Goal: Transaction & Acquisition: Purchase product/service

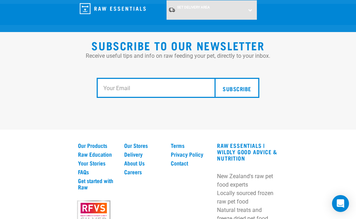
scroll to position [1378, 0]
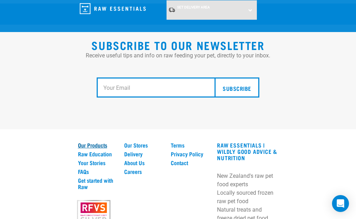
click at [97, 145] on link "Our Products" at bounding box center [97, 145] width 38 height 6
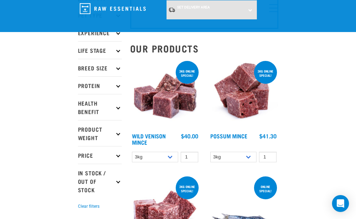
scroll to position [61, 0]
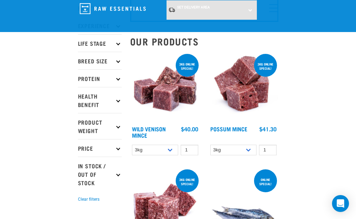
click at [118, 79] on icon at bounding box center [118, 78] width 4 height 4
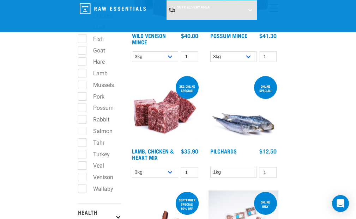
scroll to position [163, 0]
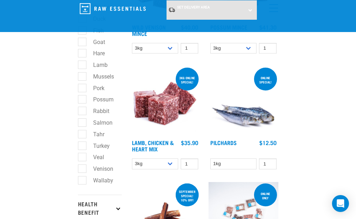
click at [82, 179] on label "Wallaby" at bounding box center [99, 180] width 34 height 9
click at [82, 179] on input "Wallaby" at bounding box center [80, 179] width 5 height 5
checkbox input "true"
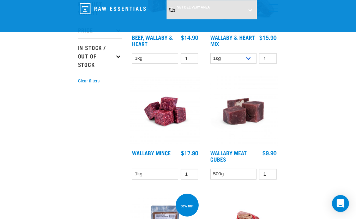
scroll to position [391, 0]
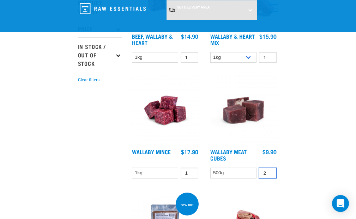
click at [269, 172] on input "2" at bounding box center [268, 173] width 18 height 11
click at [269, 172] on input "3" at bounding box center [268, 173] width 18 height 11
click at [269, 172] on input "4" at bounding box center [268, 173] width 18 height 11
click at [269, 172] on input "5" at bounding box center [268, 173] width 18 height 11
click at [269, 172] on input "6" at bounding box center [268, 173] width 18 height 11
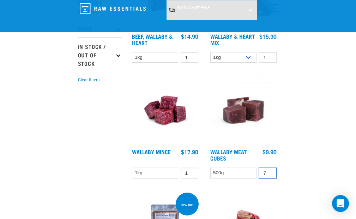
click at [269, 172] on input "7" at bounding box center [268, 173] width 18 height 11
type input "8"
click at [269, 172] on input "8" at bounding box center [268, 173] width 18 height 11
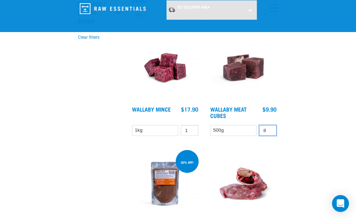
scroll to position [440, 0]
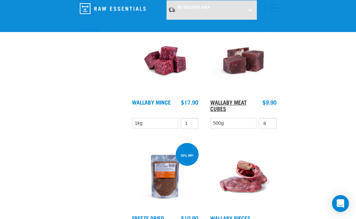
click at [232, 100] on link "Wallaby Meat Cubes" at bounding box center [228, 105] width 36 height 10
click at [225, 81] on img at bounding box center [243, 61] width 70 height 70
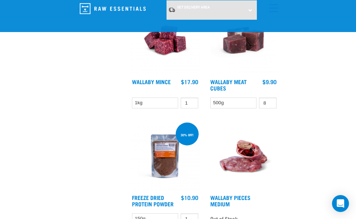
click at [271, 81] on div "$9.90" at bounding box center [269, 82] width 14 height 6
click at [243, 151] on img at bounding box center [243, 156] width 70 height 70
click at [232, 90] on link "Wallaby Meat Cubes" at bounding box center [228, 85] width 36 height 10
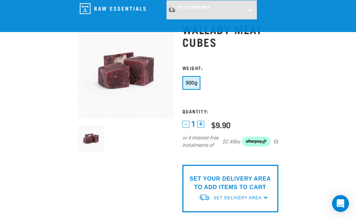
scroll to position [34, 0]
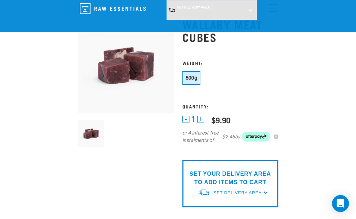
click at [230, 194] on span "Set Delivery Area" at bounding box center [237, 193] width 48 height 5
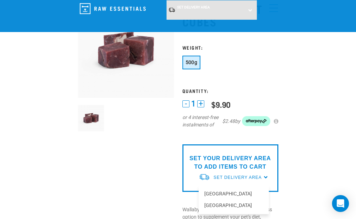
scroll to position [56, 0]
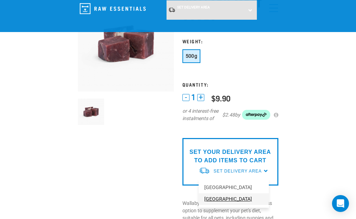
click at [225, 200] on link "[GEOGRAPHIC_DATA]" at bounding box center [233, 200] width 70 height 12
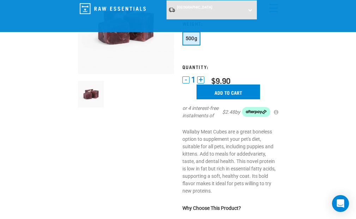
scroll to position [76, 0]
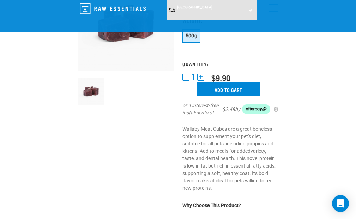
click at [202, 76] on button "+" at bounding box center [200, 77] width 7 height 7
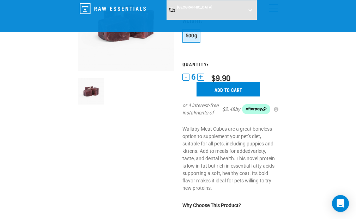
click at [202, 76] on button "+" at bounding box center [200, 77] width 7 height 7
click at [211, 87] on input "Add to cart" at bounding box center [227, 89] width 63 height 15
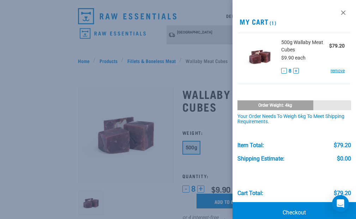
scroll to position [3, 0]
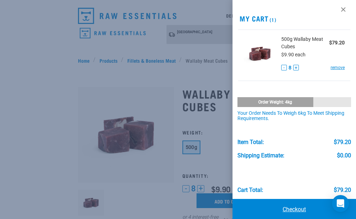
click at [293, 209] on link "Checkout" at bounding box center [293, 209] width 123 height 21
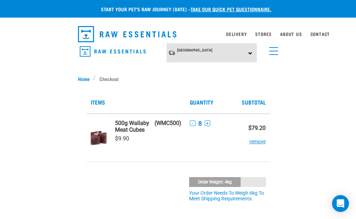
click at [204, 121] on button "+" at bounding box center [207, 124] width 6 height 6
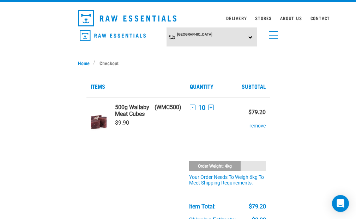
scroll to position [15, 0]
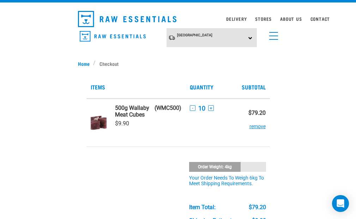
click at [208, 108] on button "+" at bounding box center [211, 108] width 6 height 6
click at [190, 108] on button "-" at bounding box center [193, 108] width 6 height 6
click at [83, 63] on link "Home" at bounding box center [86, 63] width 16 height 7
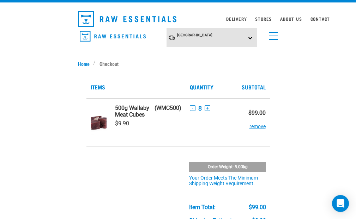
click at [190, 108] on button "-" at bounding box center [193, 108] width 6 height 6
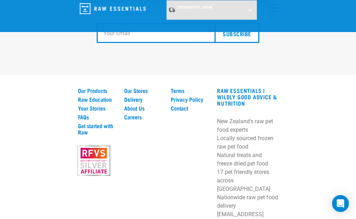
scroll to position [1434, 0]
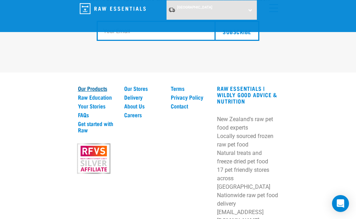
click at [98, 91] on link "Our Products" at bounding box center [97, 88] width 38 height 6
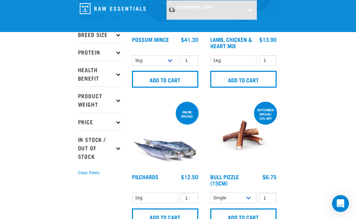
scroll to position [80, 0]
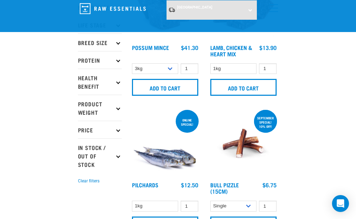
click at [119, 60] on icon at bounding box center [118, 60] width 4 height 4
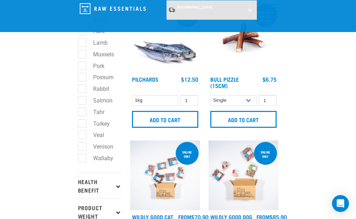
scroll to position [186, 0]
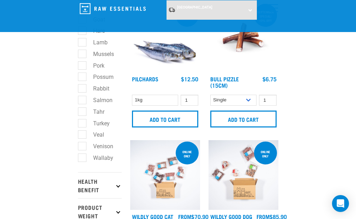
click at [84, 158] on label "Wallaby" at bounding box center [99, 158] width 34 height 9
click at [82, 158] on input "Wallaby" at bounding box center [80, 156] width 5 height 5
checkbox input "true"
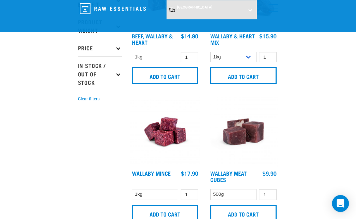
scroll to position [375, 0]
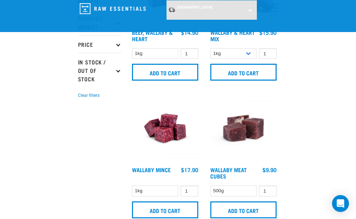
click at [160, 135] on img at bounding box center [165, 128] width 70 height 70
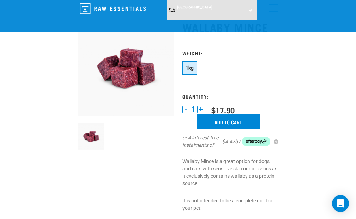
scroll to position [32, 0]
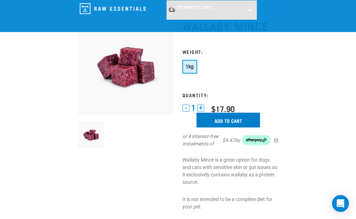
click at [224, 120] on input "Add to cart" at bounding box center [227, 120] width 63 height 15
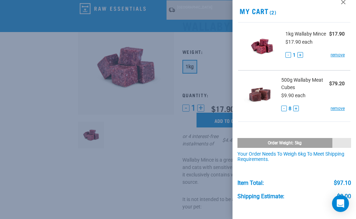
scroll to position [18, 0]
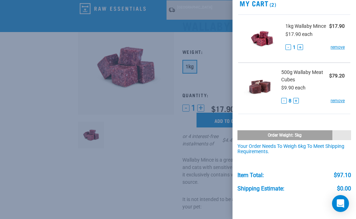
click at [299, 50] on button "+" at bounding box center [300, 47] width 6 height 6
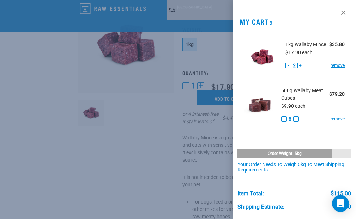
scroll to position [1, 0]
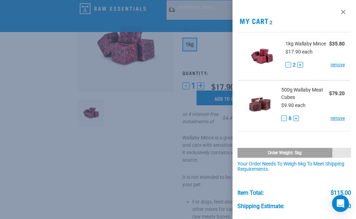
click at [294, 121] on button "+" at bounding box center [296, 119] width 6 height 6
click at [296, 121] on button "+" at bounding box center [299, 119] width 6 height 6
click at [295, 121] on button "+" at bounding box center [298, 119] width 6 height 6
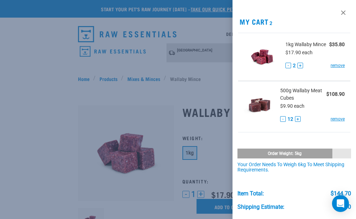
scroll to position [0, 0]
click at [330, 69] on link "remove" at bounding box center [337, 65] width 14 height 6
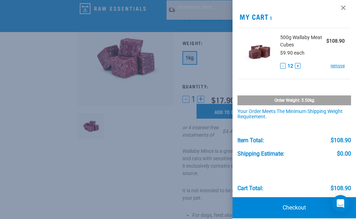
scroll to position [6, 0]
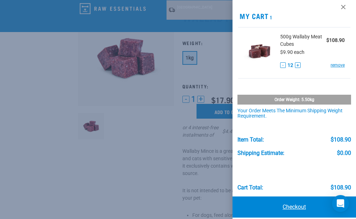
click at [293, 208] on link "Checkout" at bounding box center [293, 207] width 123 height 21
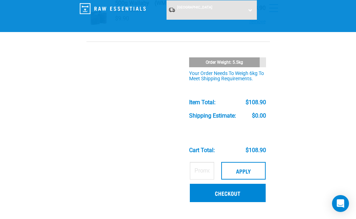
scroll to position [73, 0]
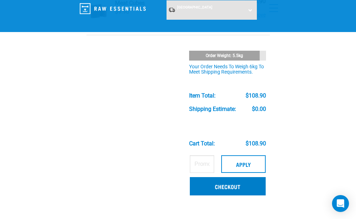
click at [232, 187] on link "Checkout" at bounding box center [227, 186] width 75 height 18
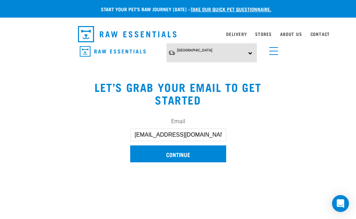
click at [181, 153] on input "Continue" at bounding box center [178, 154] width 96 height 17
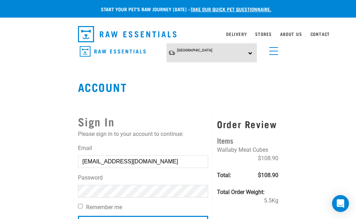
click at [196, 106] on div "Sign In Please sign in to your account to continue: Email [EMAIL_ADDRESS][DOMAI…" at bounding box center [178, 174] width 200 height 144
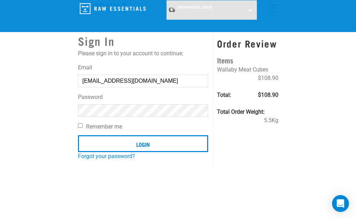
scroll to position [25, 0]
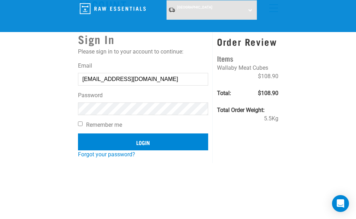
click at [136, 141] on input "Login" at bounding box center [143, 142] width 130 height 17
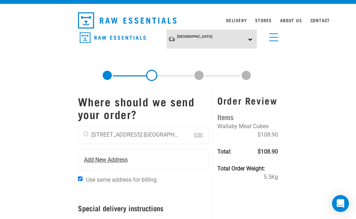
scroll to position [8, 0]
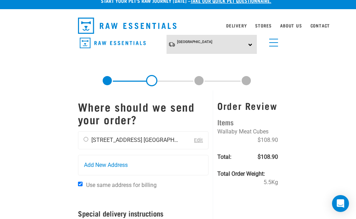
click at [86, 140] on input "radio" at bounding box center [86, 139] width 5 height 5
radio input "true"
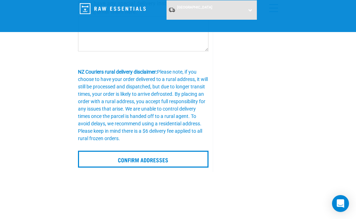
scroll to position [180, 0]
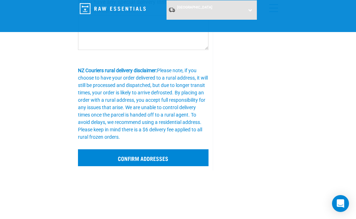
click at [154, 157] on input "Confirm addresses" at bounding box center [143, 157] width 131 height 17
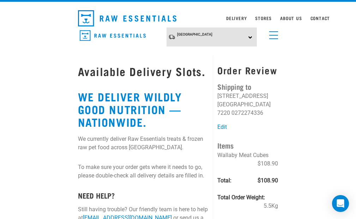
scroll to position [15, 0]
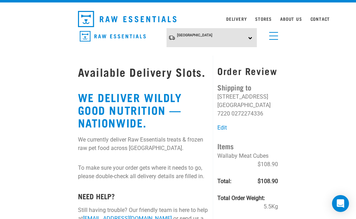
click at [112, 68] on h1 "Available Delivery Slots." at bounding box center [143, 72] width 131 height 13
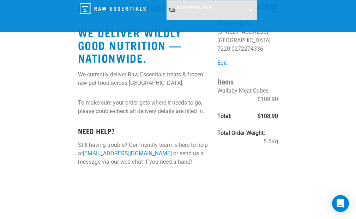
scroll to position [26, 0]
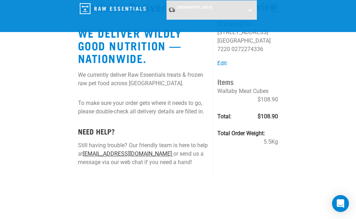
click at [128, 157] on link "[EMAIL_ADDRESS][DOMAIN_NAME]" at bounding box center [128, 154] width 90 height 7
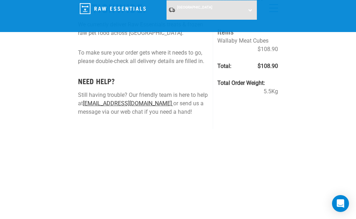
scroll to position [76, 0]
click at [147, 107] on link "[EMAIL_ADDRESS][DOMAIN_NAME]" at bounding box center [128, 103] width 90 height 7
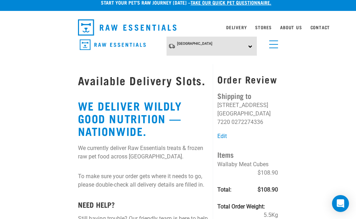
scroll to position [8, 0]
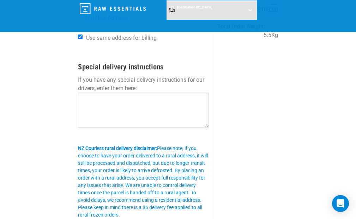
scroll to position [103, 0]
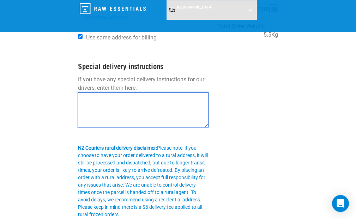
click at [87, 97] on textarea at bounding box center [143, 109] width 131 height 35
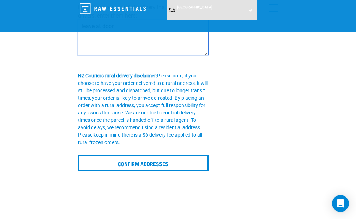
scroll to position [178, 0]
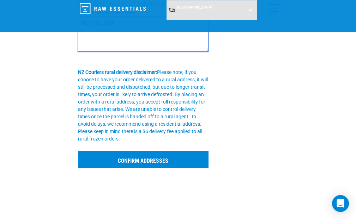
type textarea "leave at door"
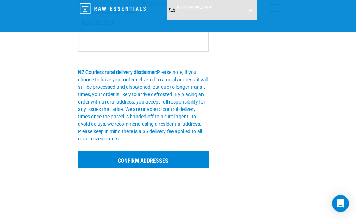
click at [163, 161] on input "Confirm addresses" at bounding box center [143, 159] width 131 height 17
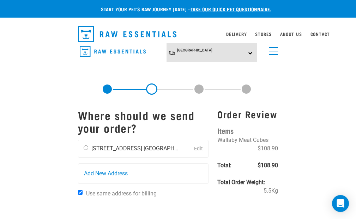
click at [85, 148] on input "radio" at bounding box center [86, 148] width 5 height 5
radio input "true"
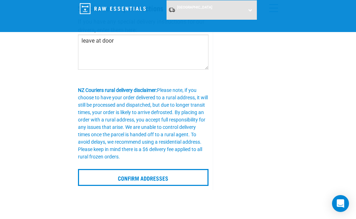
scroll to position [150, 0]
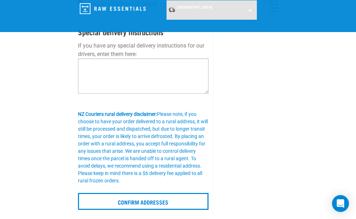
scroll to position [131, 0]
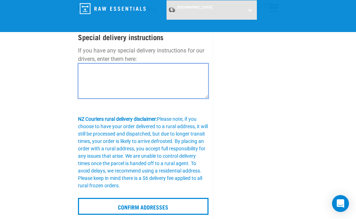
click at [87, 69] on textarea at bounding box center [143, 80] width 131 height 35
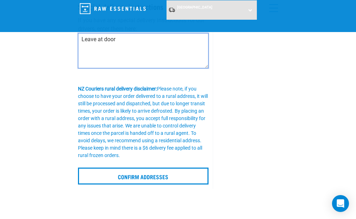
scroll to position [164, 0]
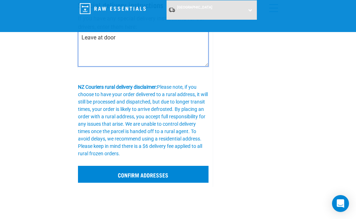
type textarea "Leave at door"
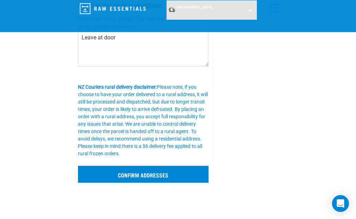
click at [121, 176] on input "Confirm addresses" at bounding box center [143, 174] width 131 height 17
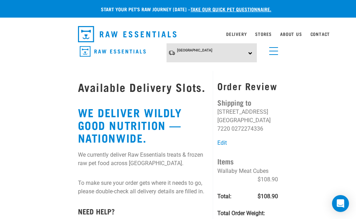
click at [145, 32] on img "dropdown navigation" at bounding box center [127, 34] width 99 height 16
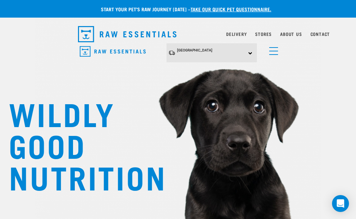
click at [123, 32] on img "dropdown navigation" at bounding box center [127, 34] width 99 height 16
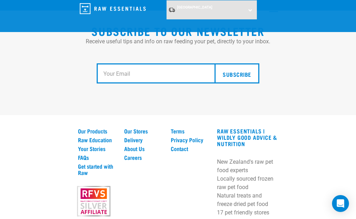
scroll to position [1392, 0]
click at [90, 131] on link "Our Products" at bounding box center [97, 131] width 38 height 6
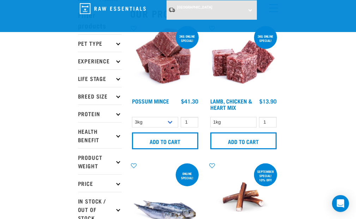
scroll to position [26, 0]
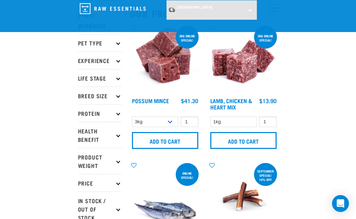
click at [117, 113] on icon at bounding box center [118, 113] width 4 height 4
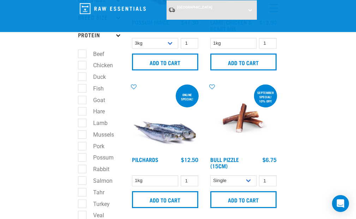
scroll to position [110, 0]
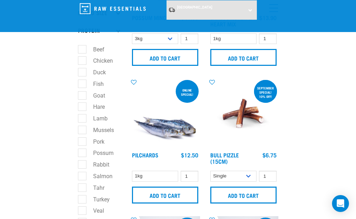
click at [82, 164] on label "Rabbit" at bounding box center [97, 164] width 30 height 9
click at [82, 164] on input "Rabbit" at bounding box center [80, 163] width 5 height 5
checkbox input "true"
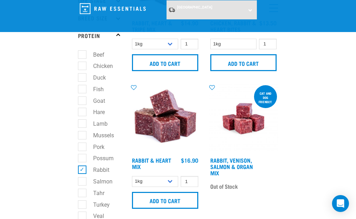
scroll to position [108, 0]
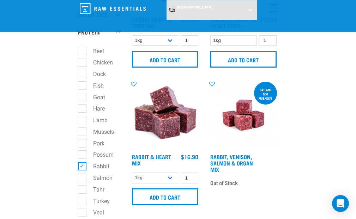
click at [82, 155] on label "Possum" at bounding box center [99, 155] width 35 height 9
click at [82, 155] on input "Possum" at bounding box center [80, 154] width 5 height 5
checkbox input "true"
click at [82, 167] on label "Rabbit" at bounding box center [97, 166] width 30 height 9
click at [82, 167] on input "Rabbit" at bounding box center [80, 165] width 5 height 5
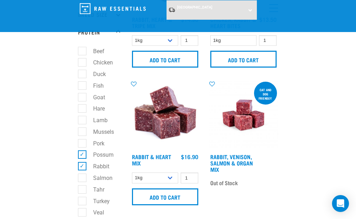
checkbox input "false"
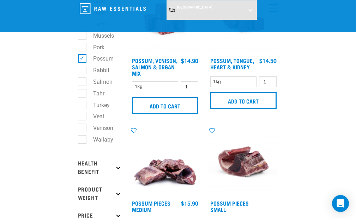
scroll to position [204, 0]
click at [82, 139] on label "Wallaby" at bounding box center [99, 139] width 34 height 9
click at [82, 139] on input "Wallaby" at bounding box center [80, 138] width 5 height 5
checkbox input "true"
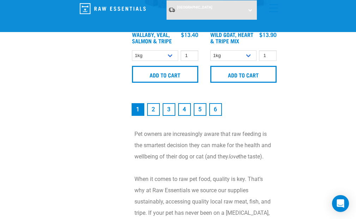
scroll to position [2182, 0]
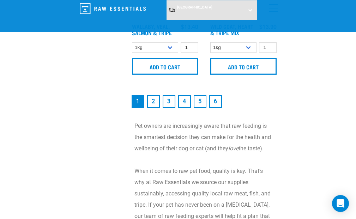
click at [153, 108] on link "2" at bounding box center [153, 101] width 13 height 13
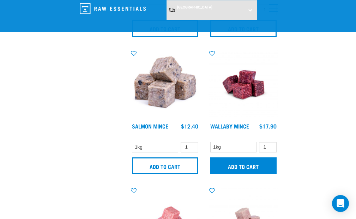
click at [243, 174] on input "Add to cart" at bounding box center [243, 166] width 66 height 17
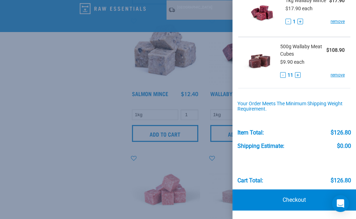
scroll to position [59, 0]
click at [292, 200] on link "Checkout" at bounding box center [293, 200] width 123 height 21
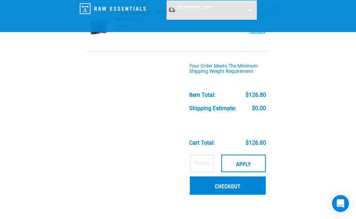
scroll to position [106, 0]
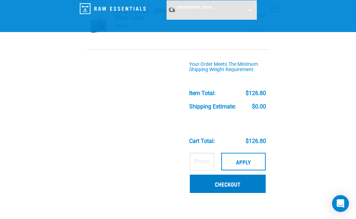
click at [228, 184] on link "Checkout" at bounding box center [227, 184] width 75 height 18
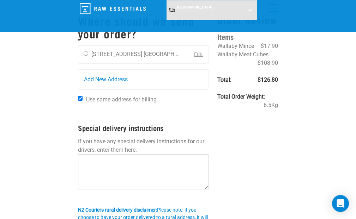
scroll to position [41, 0]
click at [85, 54] on input "radio" at bounding box center [86, 53] width 5 height 5
radio input "true"
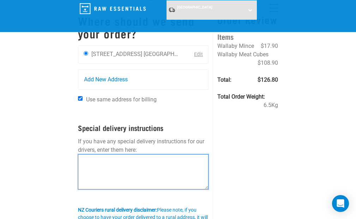
click at [95, 158] on textarea at bounding box center [143, 171] width 131 height 35
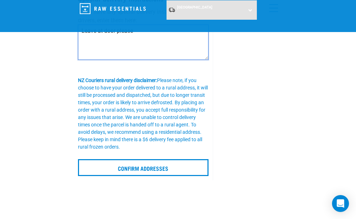
scroll to position [173, 0]
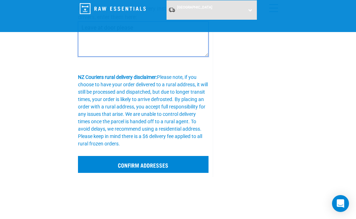
type textarea "Leave at door please"
click at [142, 165] on input "Confirm addresses" at bounding box center [143, 164] width 131 height 17
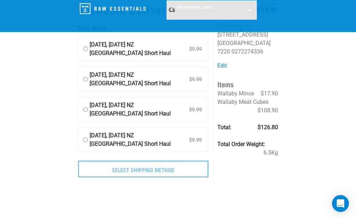
scroll to position [23, 0]
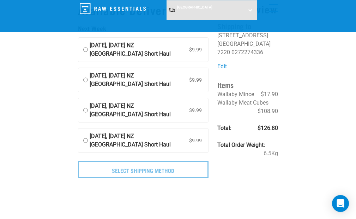
click at [85, 55] on input "[DATE], [DATE] NZ [GEOGRAPHIC_DATA] Short Haul $9.99" at bounding box center [85, 49] width 5 height 17
radio input "true"
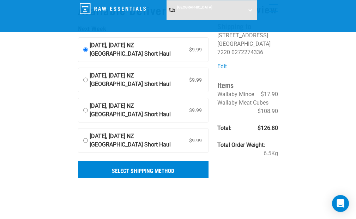
click at [154, 178] on input "Select Shipping Method" at bounding box center [143, 169] width 131 height 17
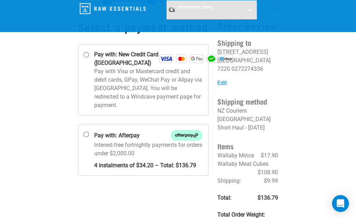
scroll to position [35, 0]
click at [87, 58] on input "Pay with: New Credit Card (Windcave)" at bounding box center [86, 55] width 6 height 6
radio input "true"
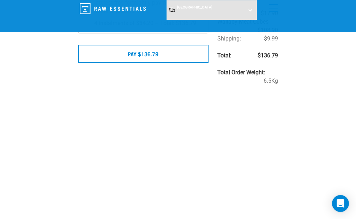
scroll to position [175, 0]
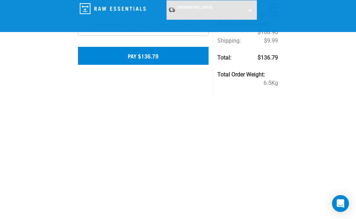
click at [147, 65] on button "Pay $136.79" at bounding box center [143, 56] width 131 height 18
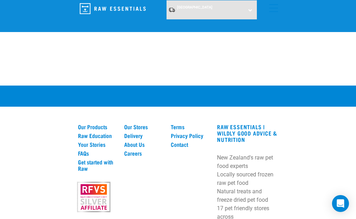
scroll to position [339, 0]
